Goal: Check status: Check status

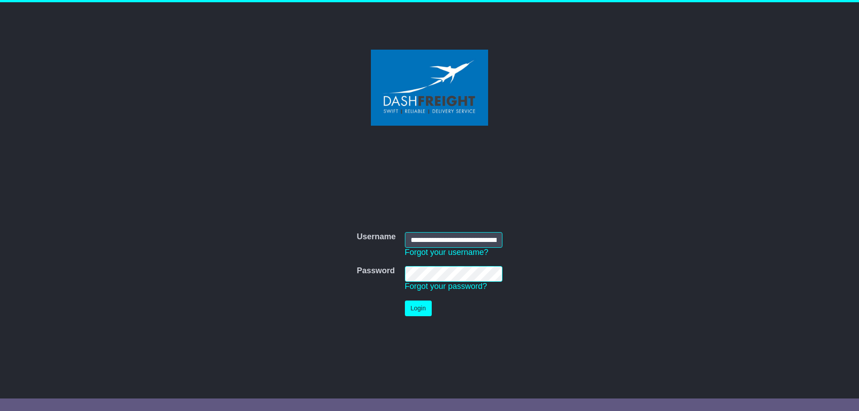
scroll to position [0, 68]
type input "**********"
click at [423, 309] on button "Login" at bounding box center [418, 309] width 27 height 16
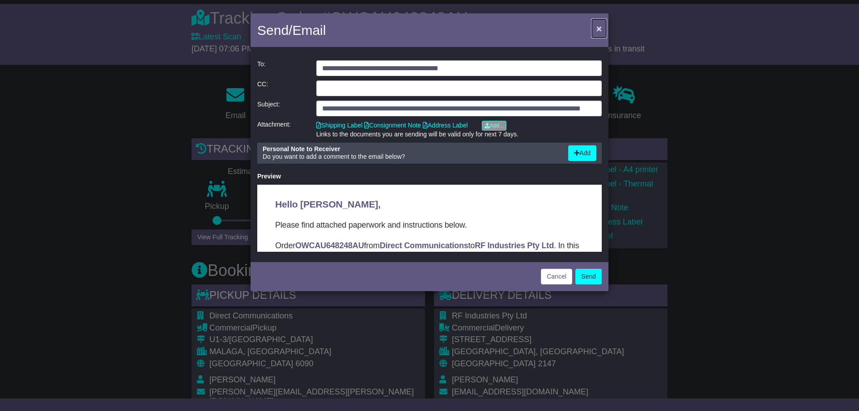
click at [599, 29] on span "×" at bounding box center [598, 28] width 5 height 10
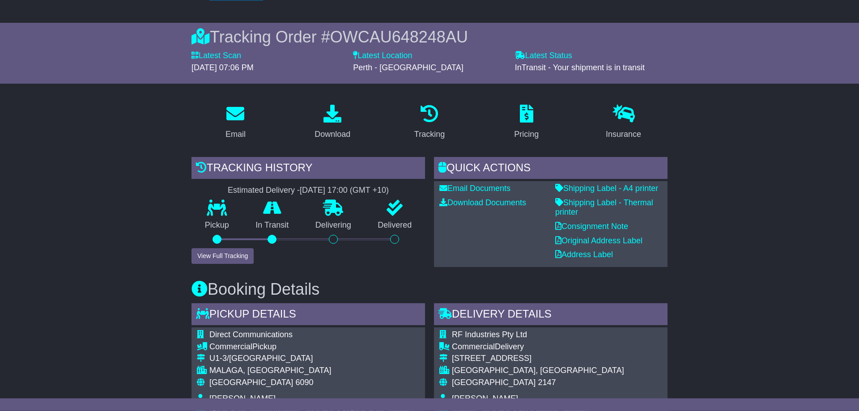
scroll to position [91, 0]
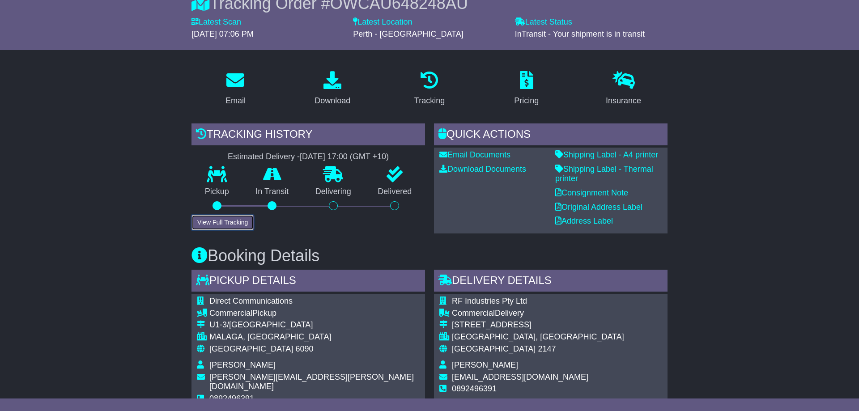
click at [233, 223] on button "View Full Tracking" at bounding box center [222, 223] width 62 height 16
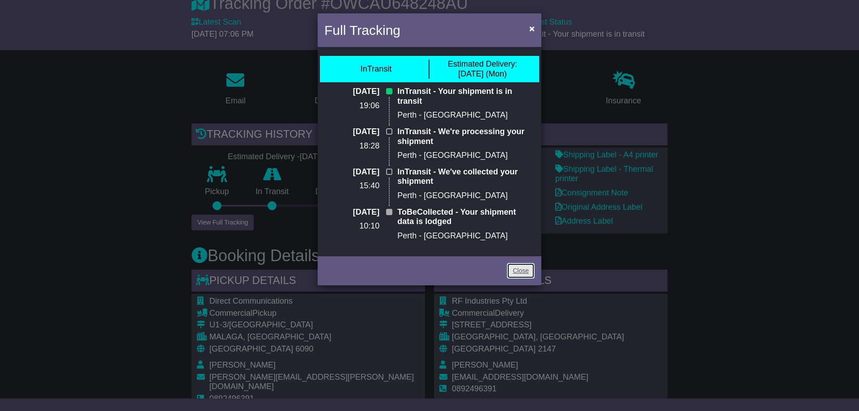
click at [519, 269] on link "Close" at bounding box center [521, 271] width 28 height 16
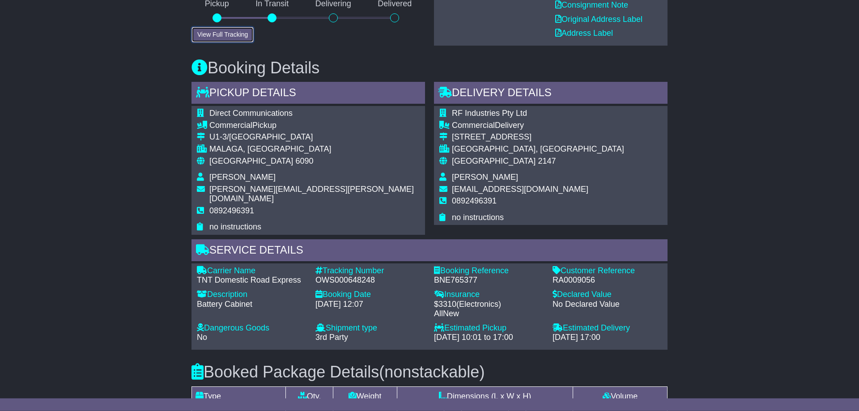
scroll to position [304, 0]
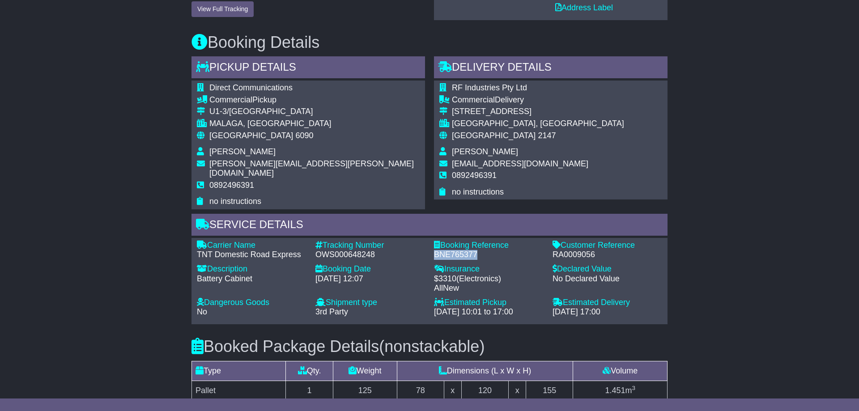
drag, startPoint x: 436, startPoint y: 245, endPoint x: 481, endPoint y: 250, distance: 44.9
click at [481, 250] on div "BNE765377" at bounding box center [489, 255] width 110 height 10
copy div "BNE765377"
